Goal: Transaction & Acquisition: Subscribe to service/newsletter

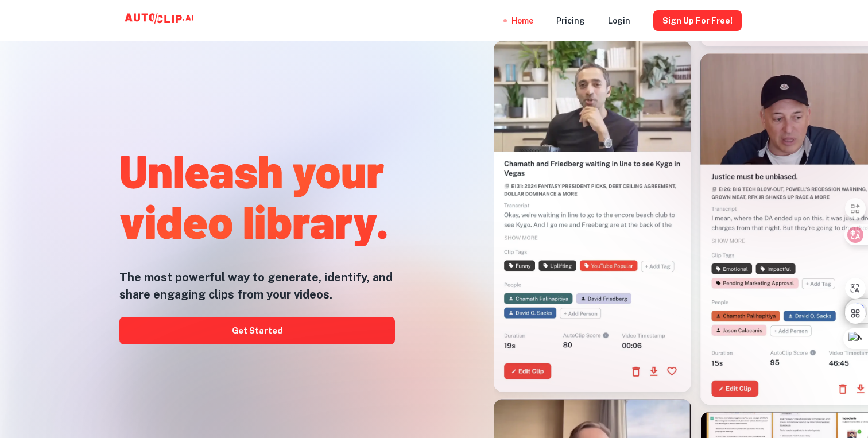
click at [313, 342] on div at bounding box center [434, 438] width 695 height 230
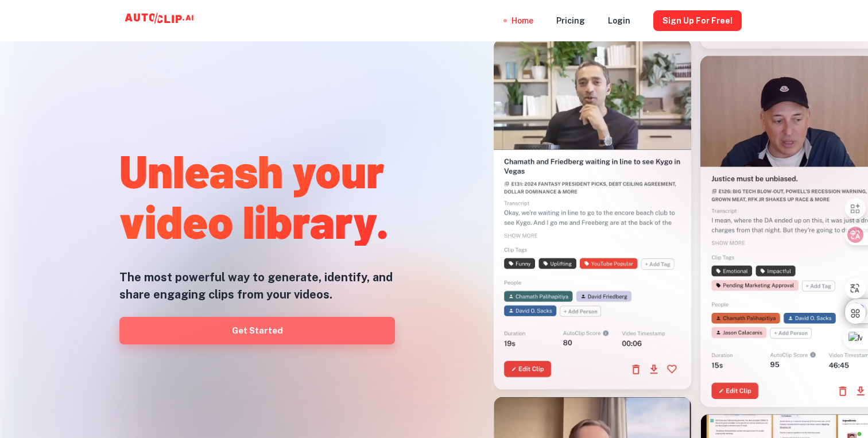
click at [316, 326] on link "Get Started" at bounding box center [257, 331] width 276 height 28
